Goal: Information Seeking & Learning: Learn about a topic

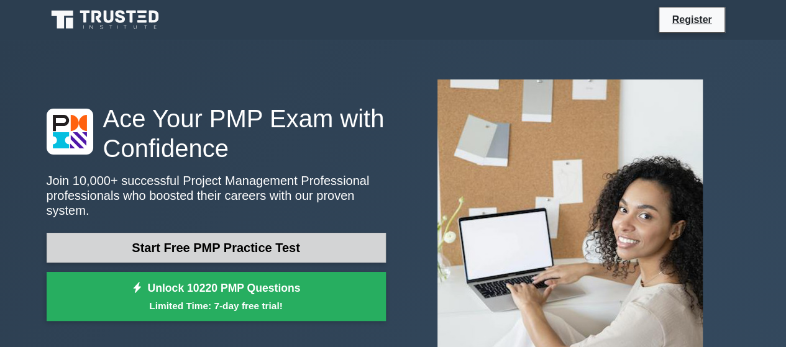
click at [315, 244] on link "Start Free PMP Practice Test" at bounding box center [216, 248] width 339 height 30
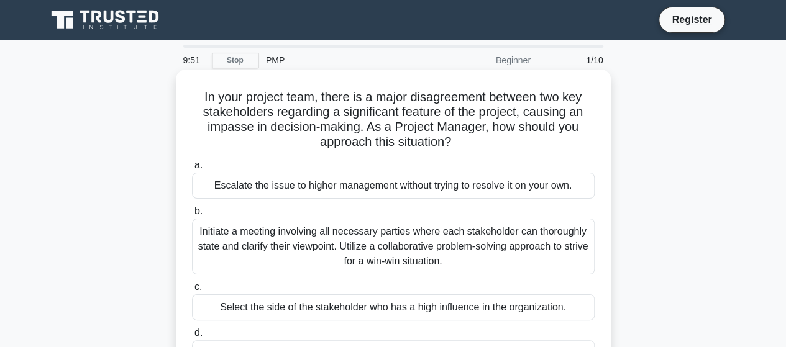
click at [288, 185] on div "Escalate the issue to higher management without trying to resolve it on your ow…" at bounding box center [393, 186] width 403 height 26
click at [192, 170] on input "a. Escalate the issue to higher management without trying to resolve it on your…" at bounding box center [192, 166] width 0 height 8
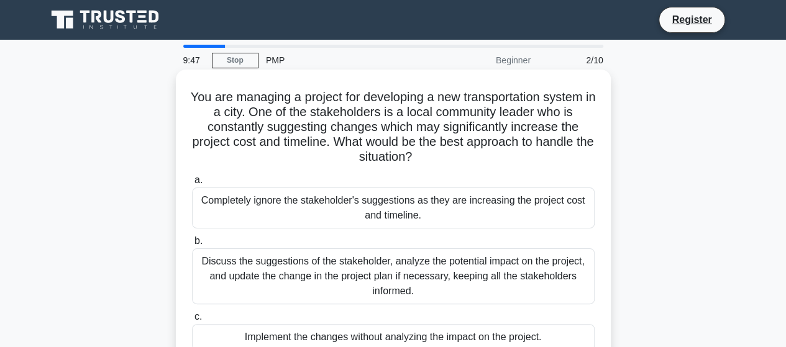
click at [285, 208] on div "Completely ignore the stakeholder's suggestions as they are increasing the proj…" at bounding box center [393, 208] width 403 height 41
click at [192, 185] on input "a. Completely ignore the stakeholder's suggestions as they are increasing the p…" at bounding box center [192, 181] width 0 height 8
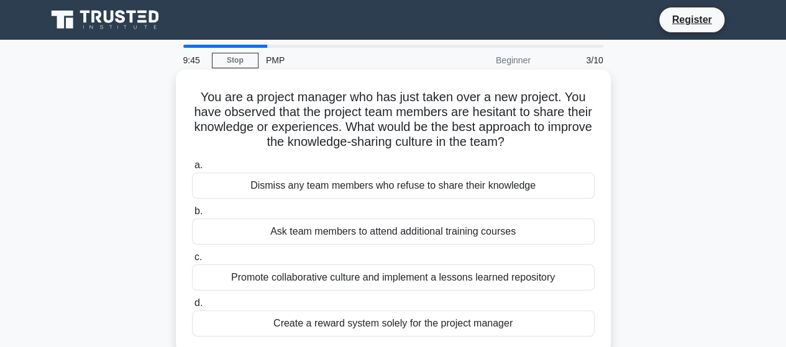
click at [300, 200] on div "a. Dismiss any team members who refuse to share their knowledge b. Ask team mem…" at bounding box center [394, 247] width 418 height 184
click at [310, 196] on div "Dismiss any team members who refuse to share their knowledge" at bounding box center [393, 186] width 403 height 26
click at [192, 170] on input "a. Dismiss any team members who refuse to share their knowledge" at bounding box center [192, 166] width 0 height 8
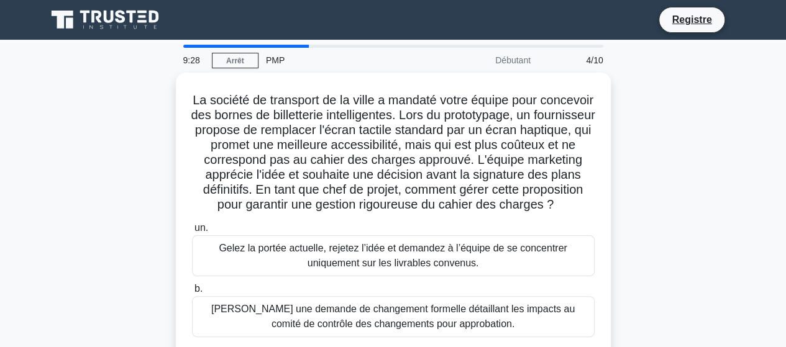
scroll to position [304, 0]
